Goal: Transaction & Acquisition: Purchase product/service

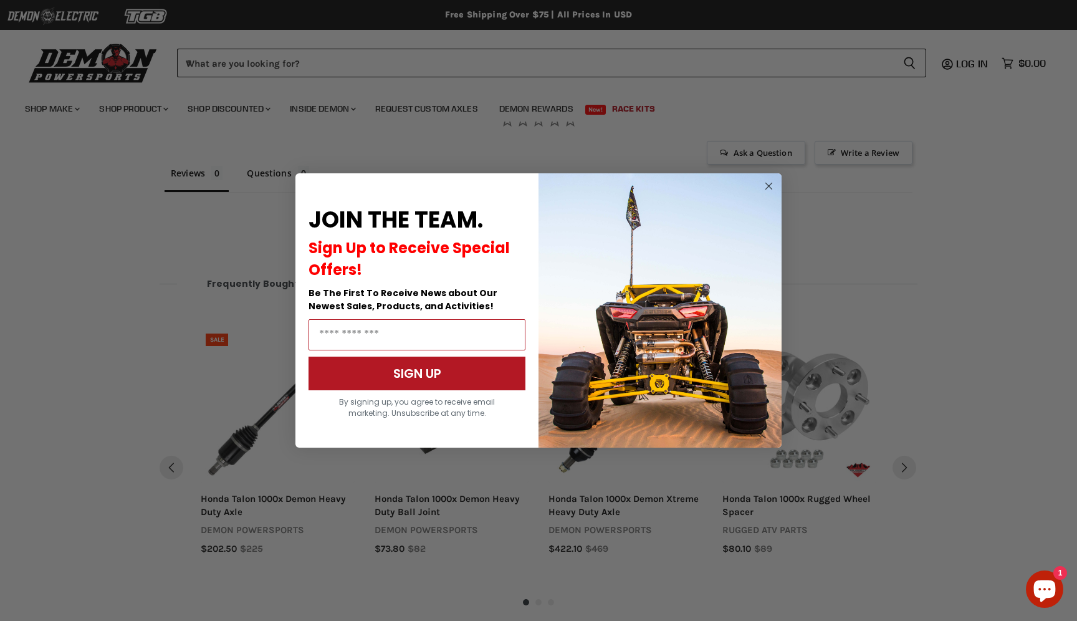
scroll to position [785, 0]
